Goal: Task Accomplishment & Management: Manage account settings

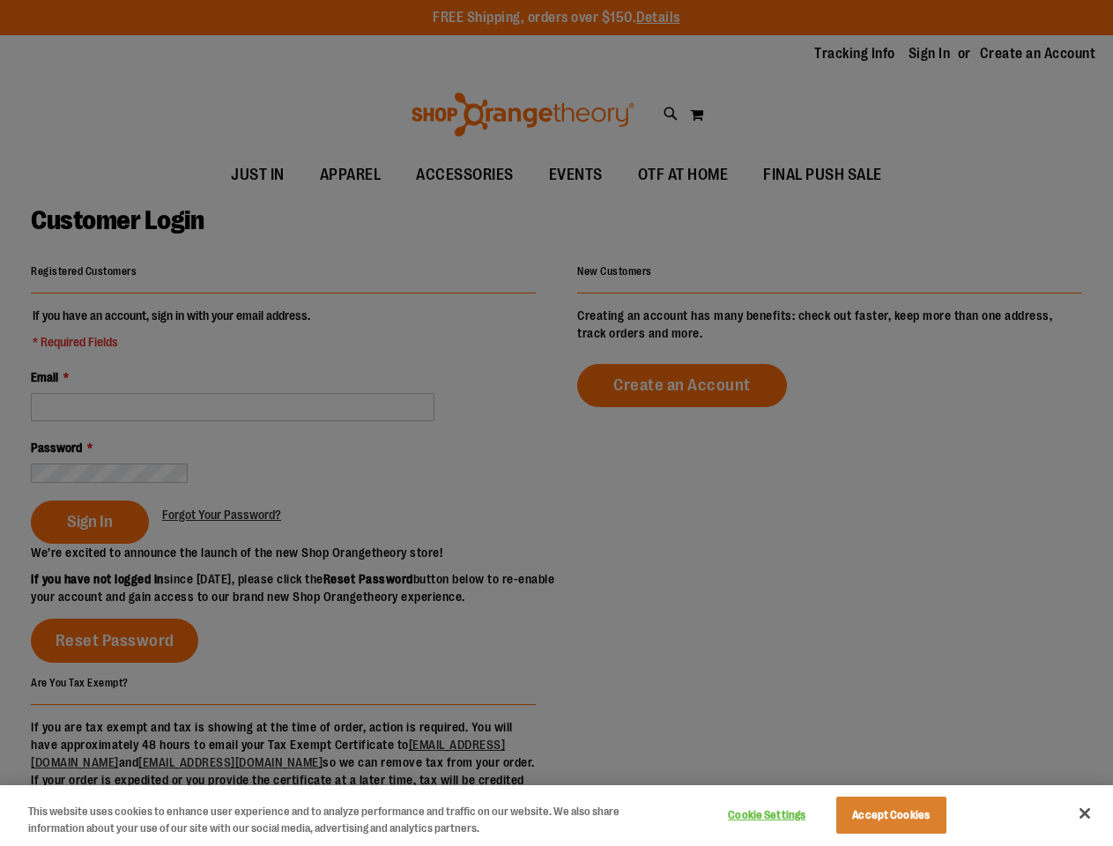
click at [556, 423] on div at bounding box center [556, 423] width 1113 height 846
click at [788, 813] on button "Cookie Settings" at bounding box center [767, 814] width 110 height 35
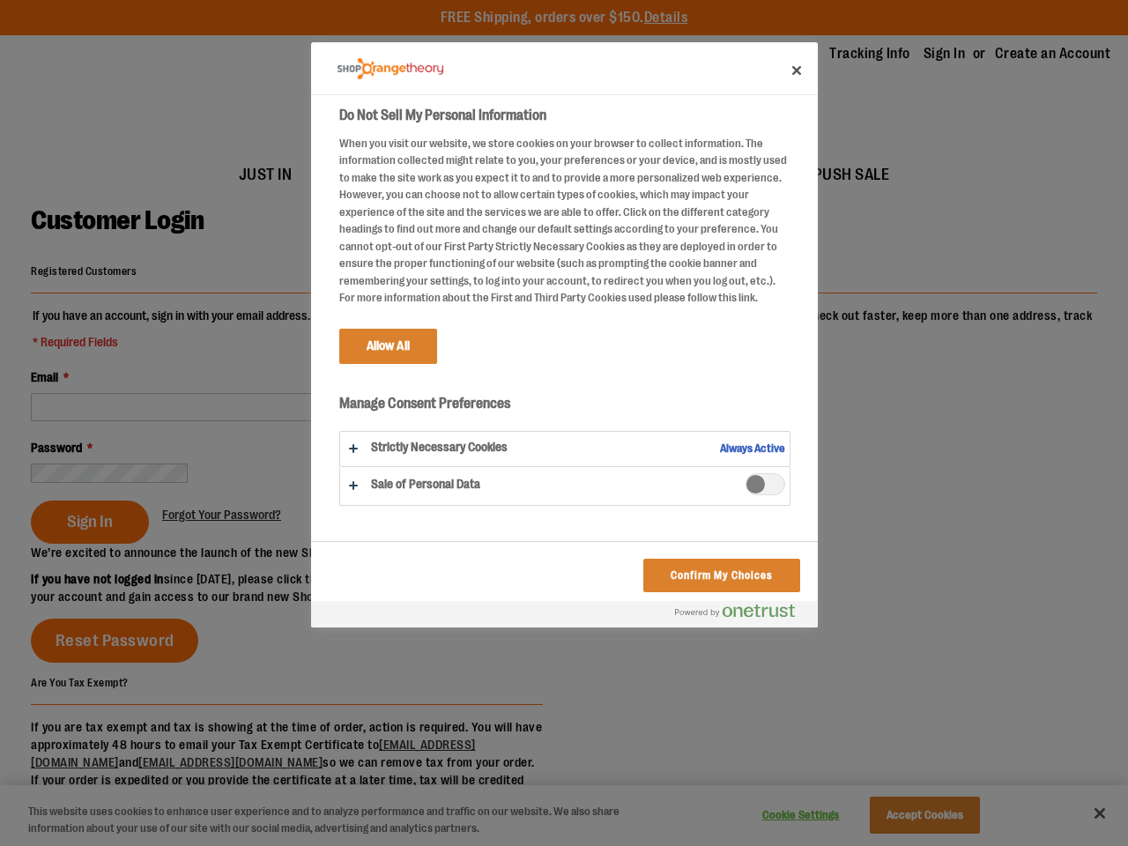
click at [913, 813] on div at bounding box center [564, 423] width 1128 height 846
click at [1085, 813] on div at bounding box center [564, 423] width 1128 height 846
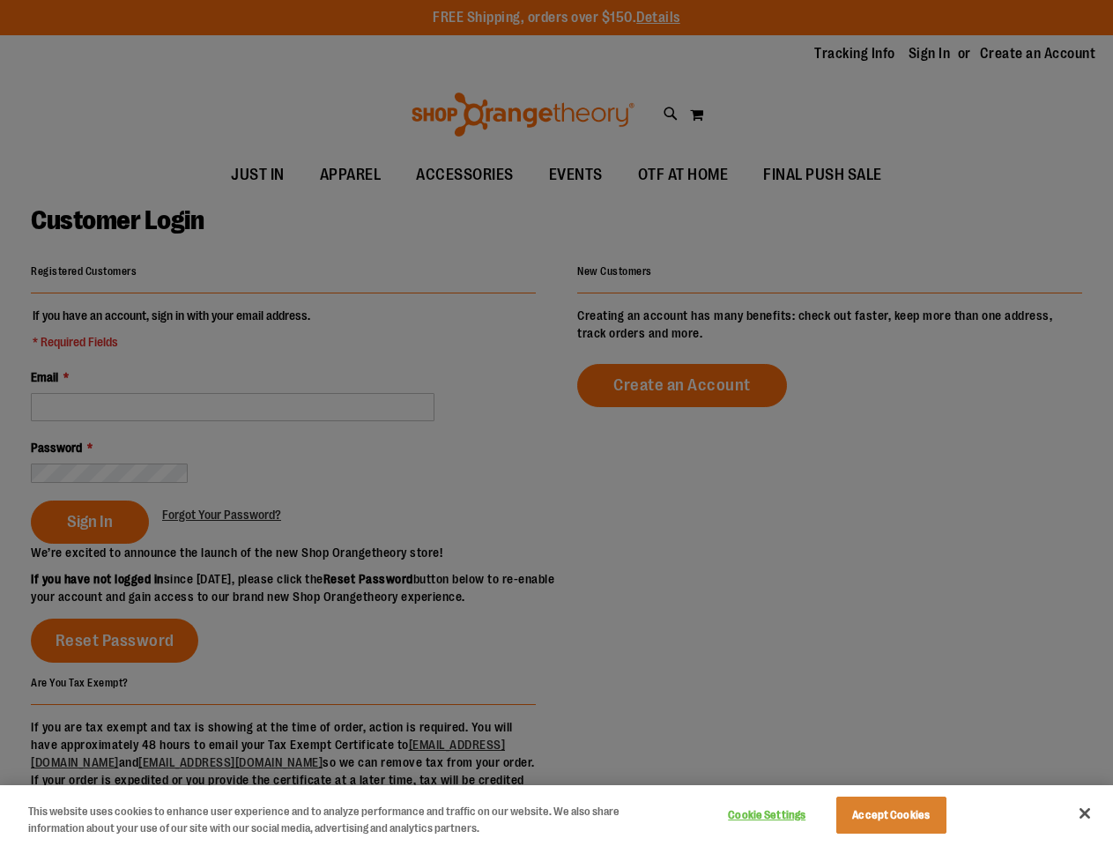
click at [556, 423] on div at bounding box center [556, 423] width 1113 height 846
click at [788, 813] on button "Cookie Settings" at bounding box center [767, 814] width 110 height 35
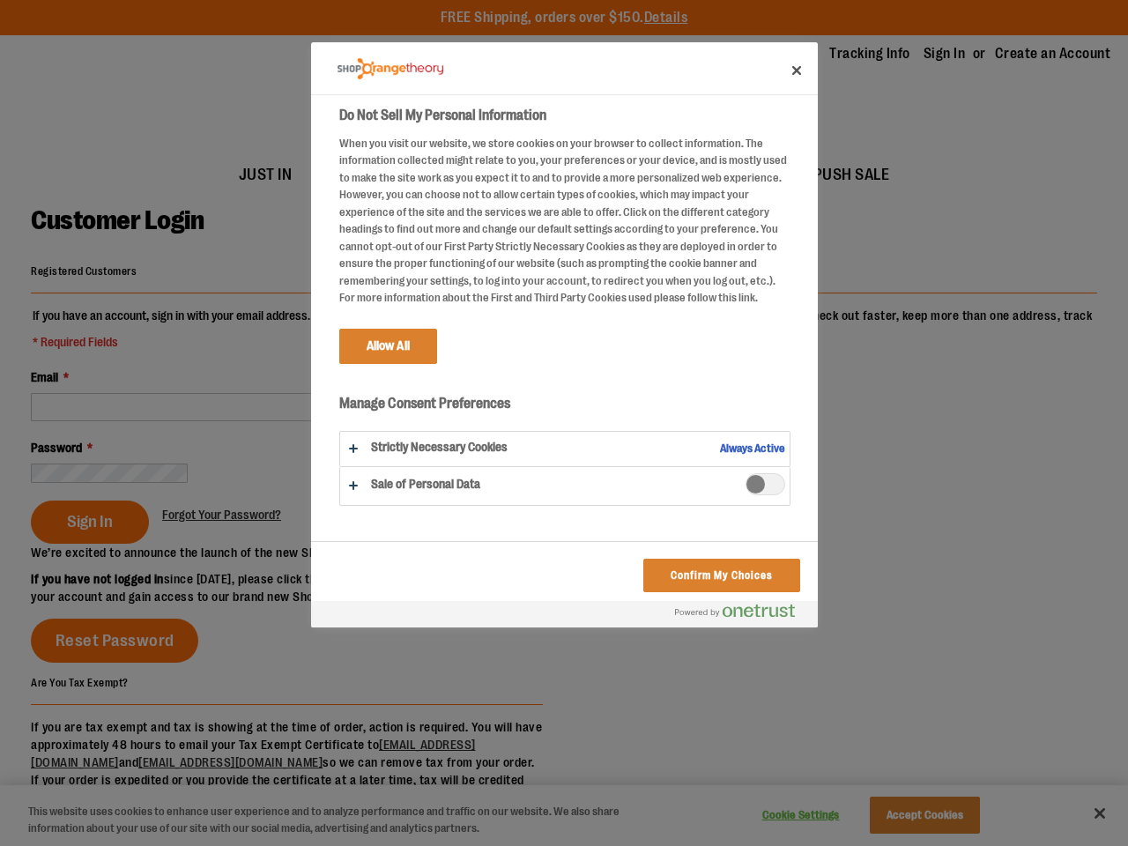
click at [913, 813] on div at bounding box center [564, 423] width 1128 height 846
click at [1085, 813] on div at bounding box center [564, 423] width 1128 height 846
